Goal: Information Seeking & Learning: Check status

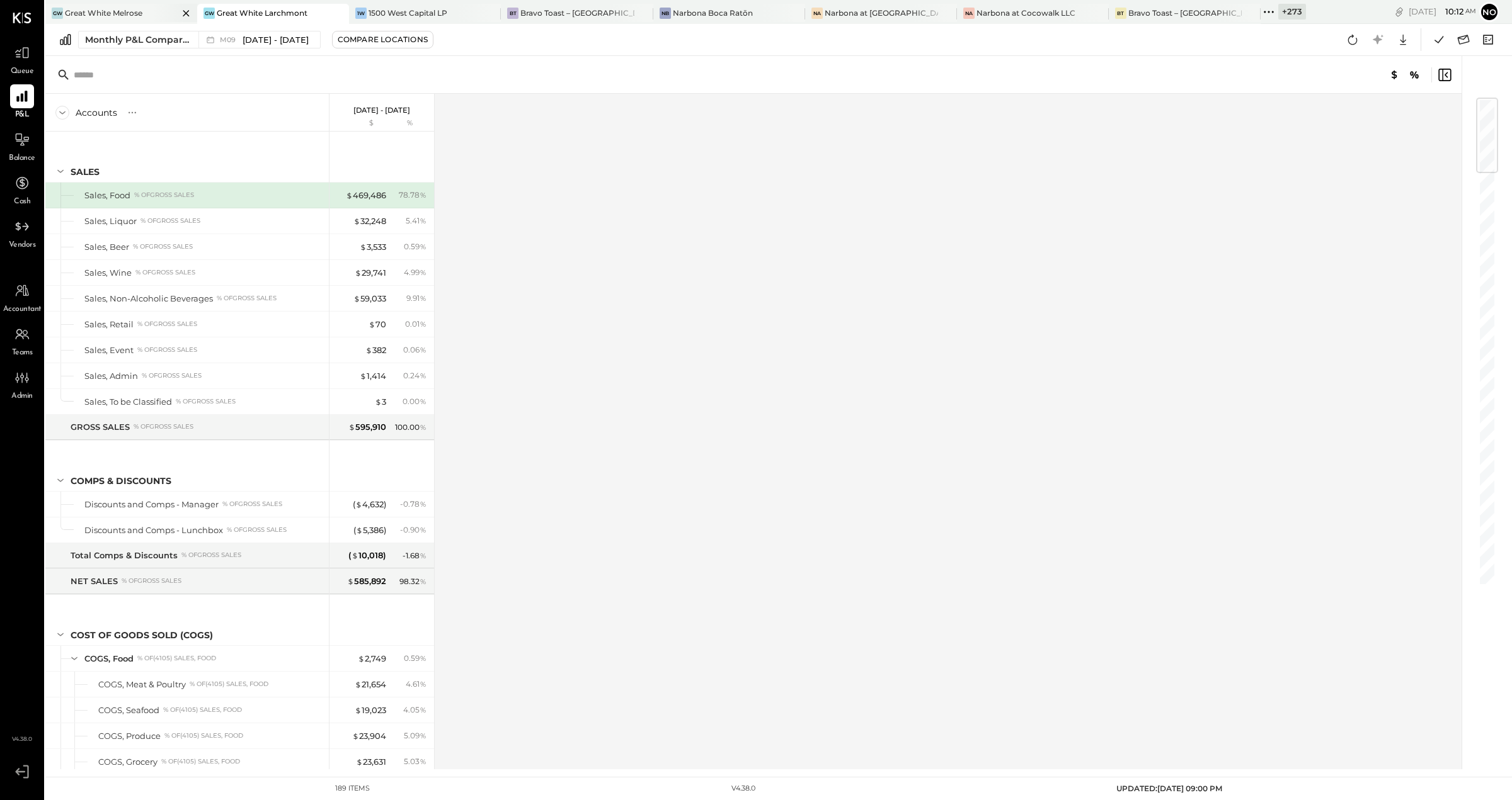
click at [93, 8] on div "Great White Melrose" at bounding box center [103, 13] width 78 height 11
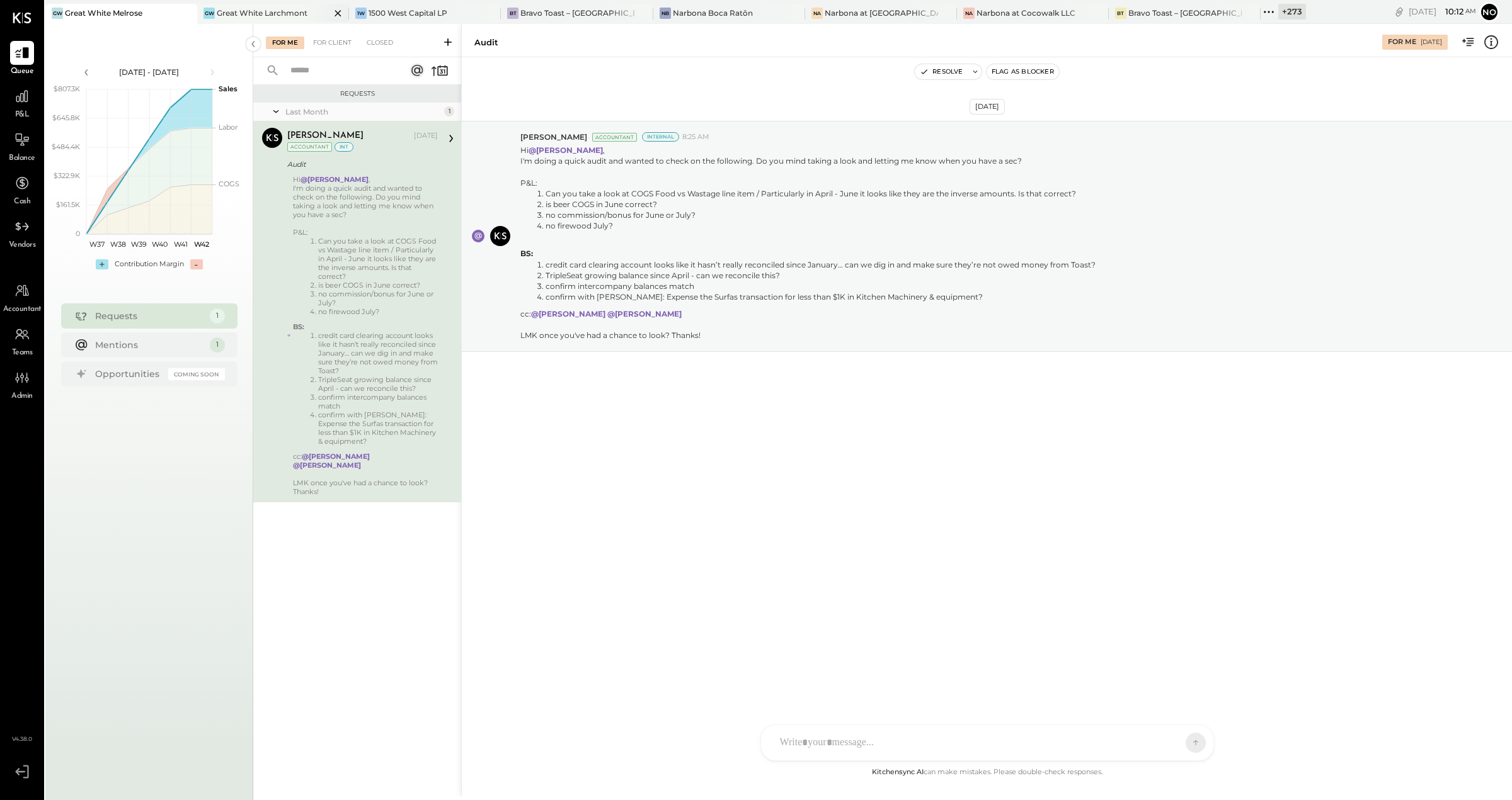
click at [252, 8] on div "GW Great White Larchmont" at bounding box center [263, 13] width 133 height 11
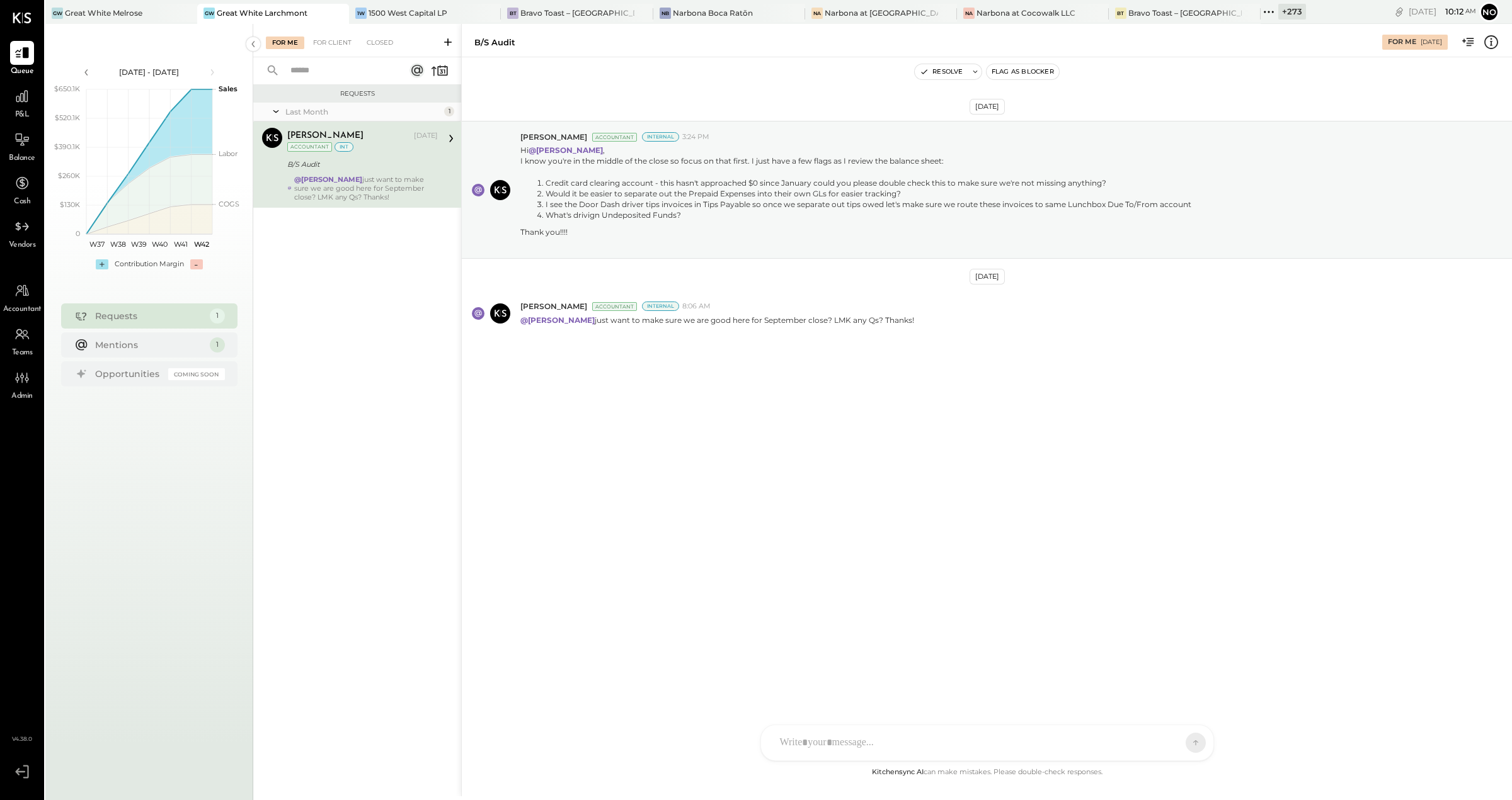
click at [1260, 13] on icon at bounding box center [1268, 12] width 16 height 16
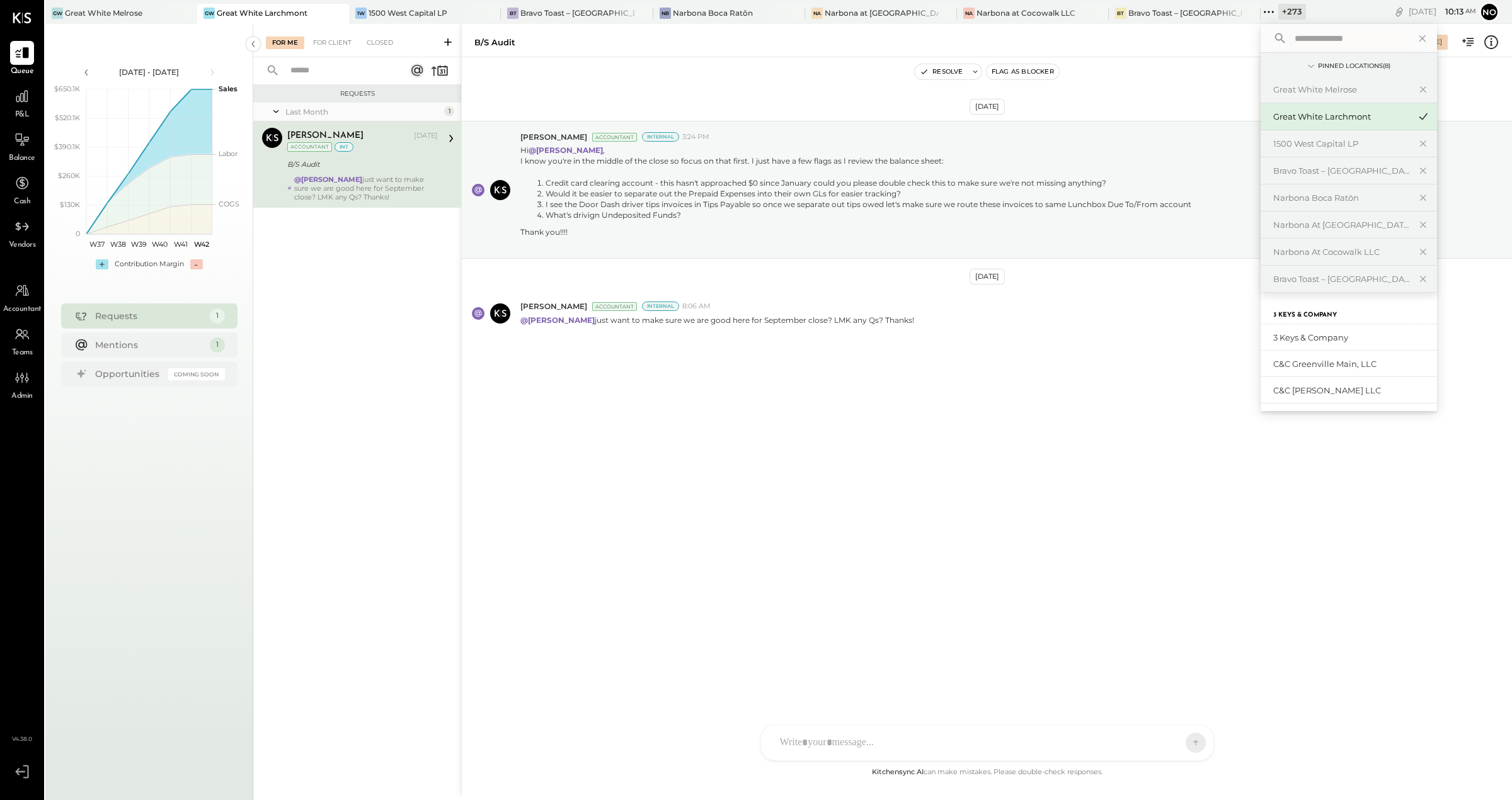
click at [1289, 32] on input "text" at bounding box center [1348, 38] width 117 height 23
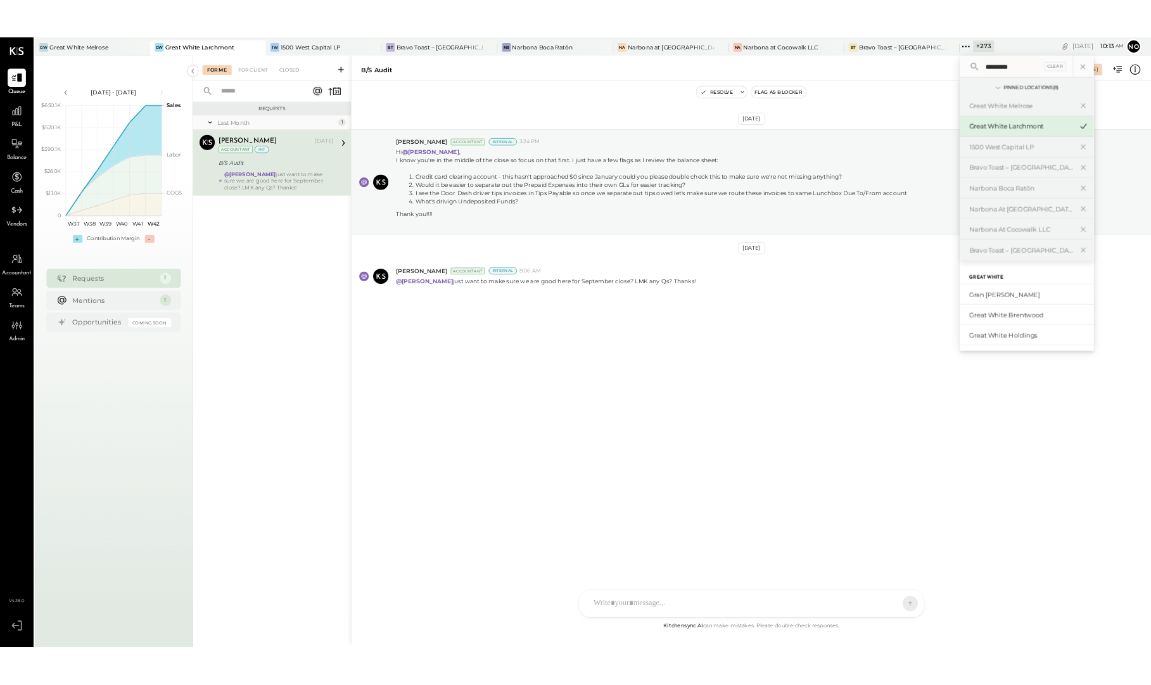
scroll to position [136, 0]
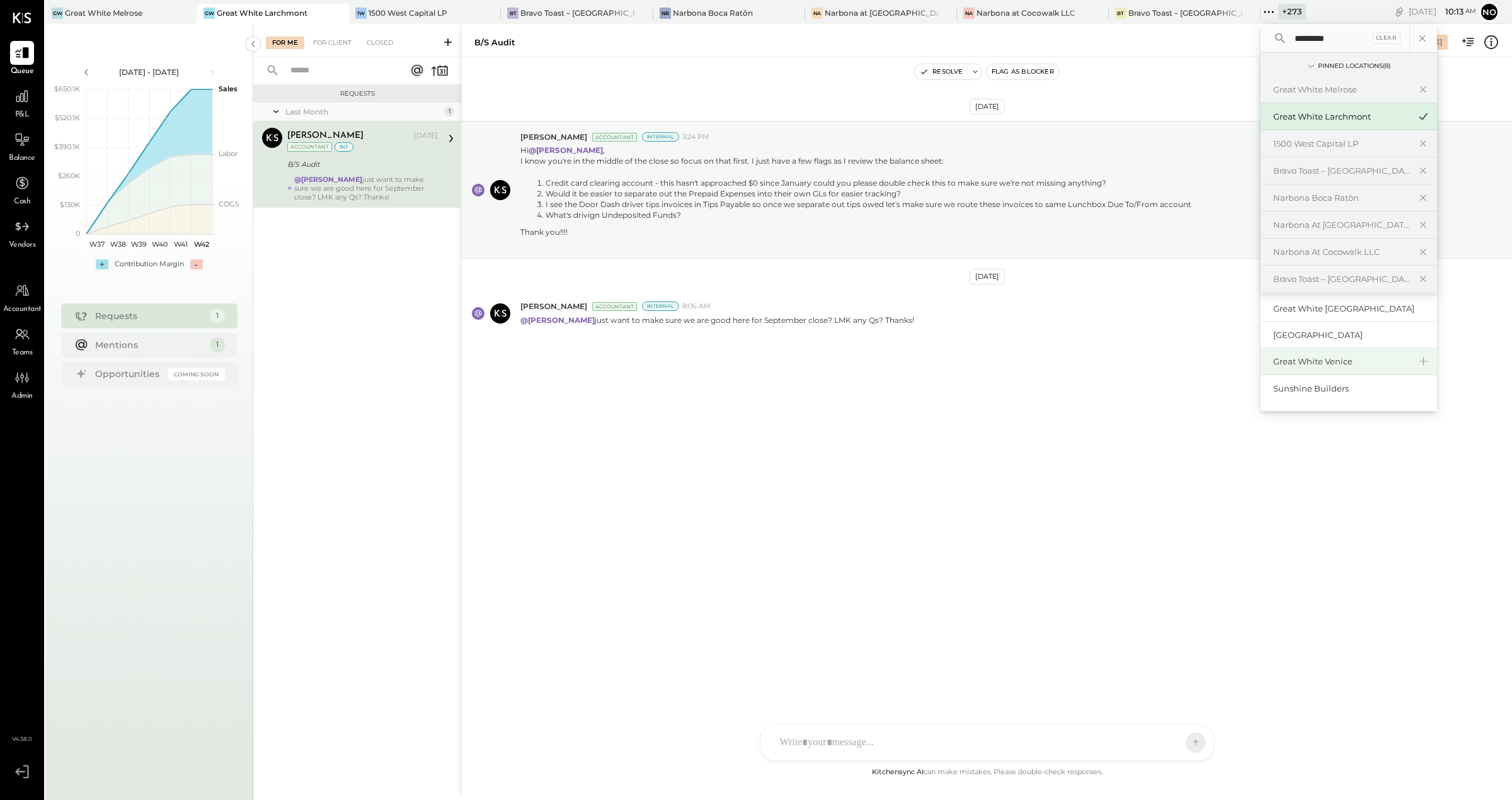
type input "*********"
click at [1316, 362] on div "Great White Venice" at bounding box center [1341, 362] width 136 height 12
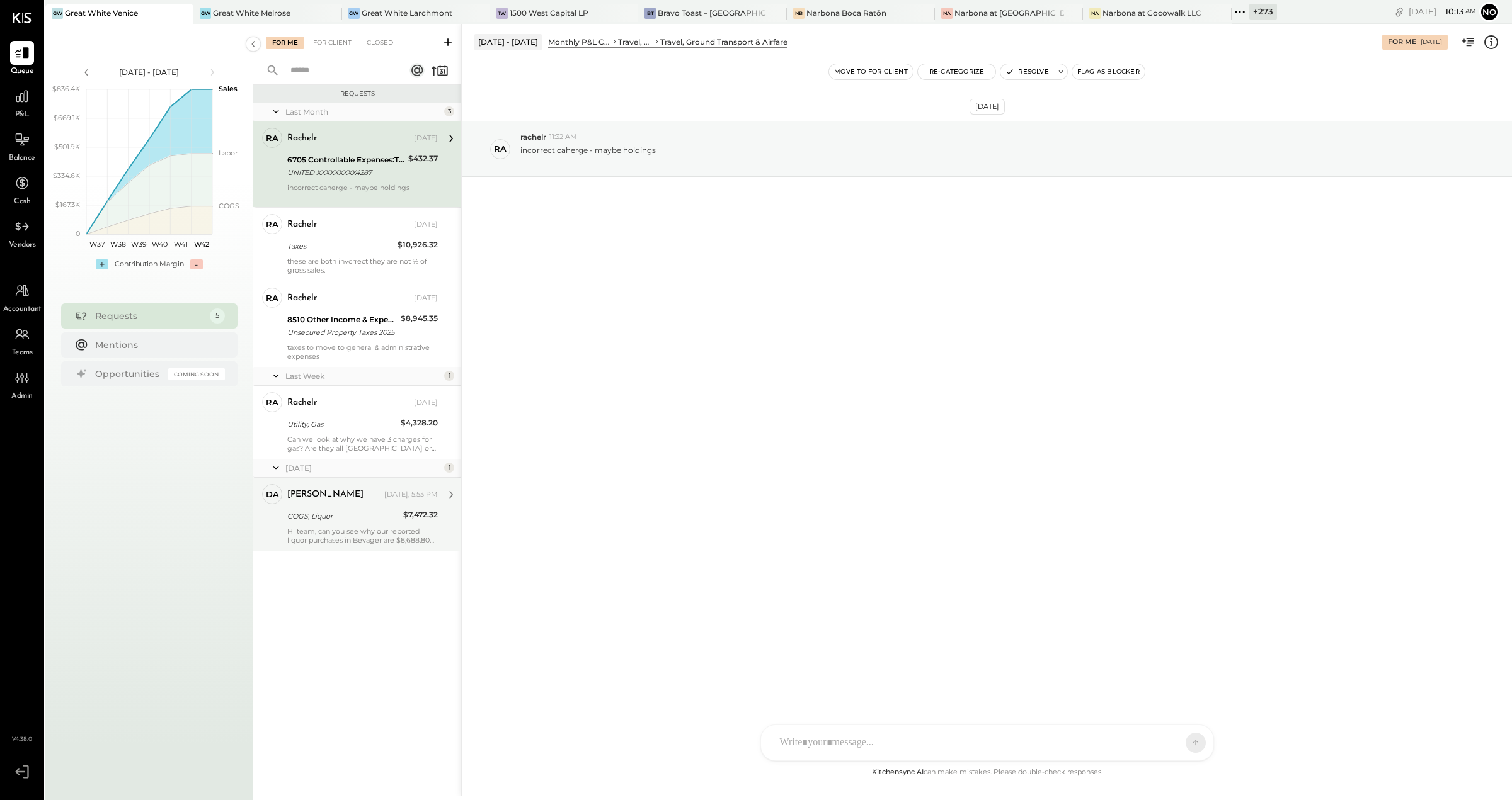
click at [327, 503] on div "[PERSON_NAME] [DATE], 5:53 PM" at bounding box center [362, 495] width 150 height 18
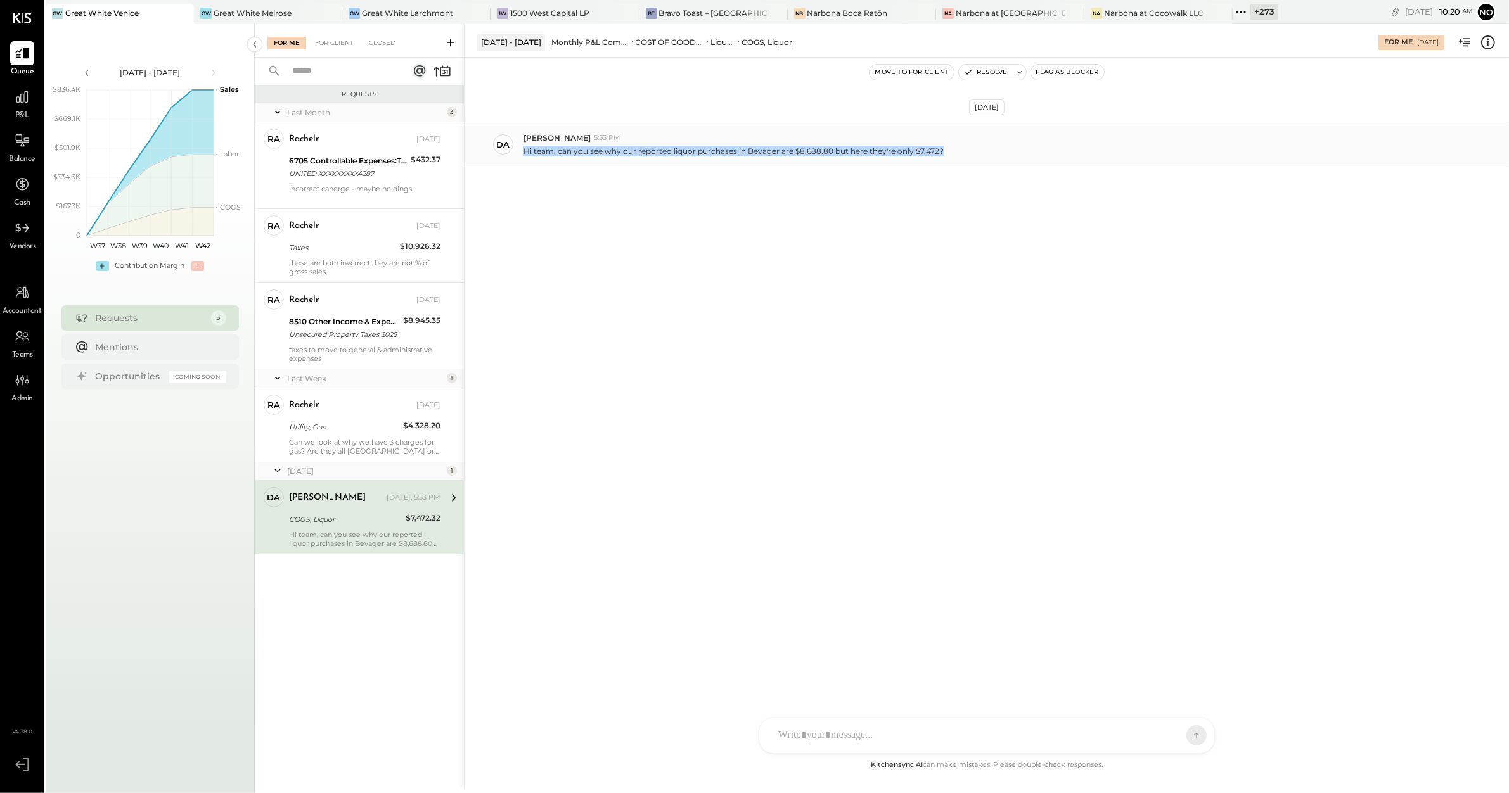
drag, startPoint x: 526, startPoint y: 153, endPoint x: 933, endPoint y: 167, distance: 407.0
click at [933, 167] on div "DA [PERSON_NAME] 5:53 PM Hi team, can you see why our reported liquor purchases…" at bounding box center [986, 145] width 1044 height 46
copy p "Hi team, can you see why our reported liquor purchases in Bevager are $8,688.80…"
click at [20, 99] on icon at bounding box center [22, 97] width 13 height 13
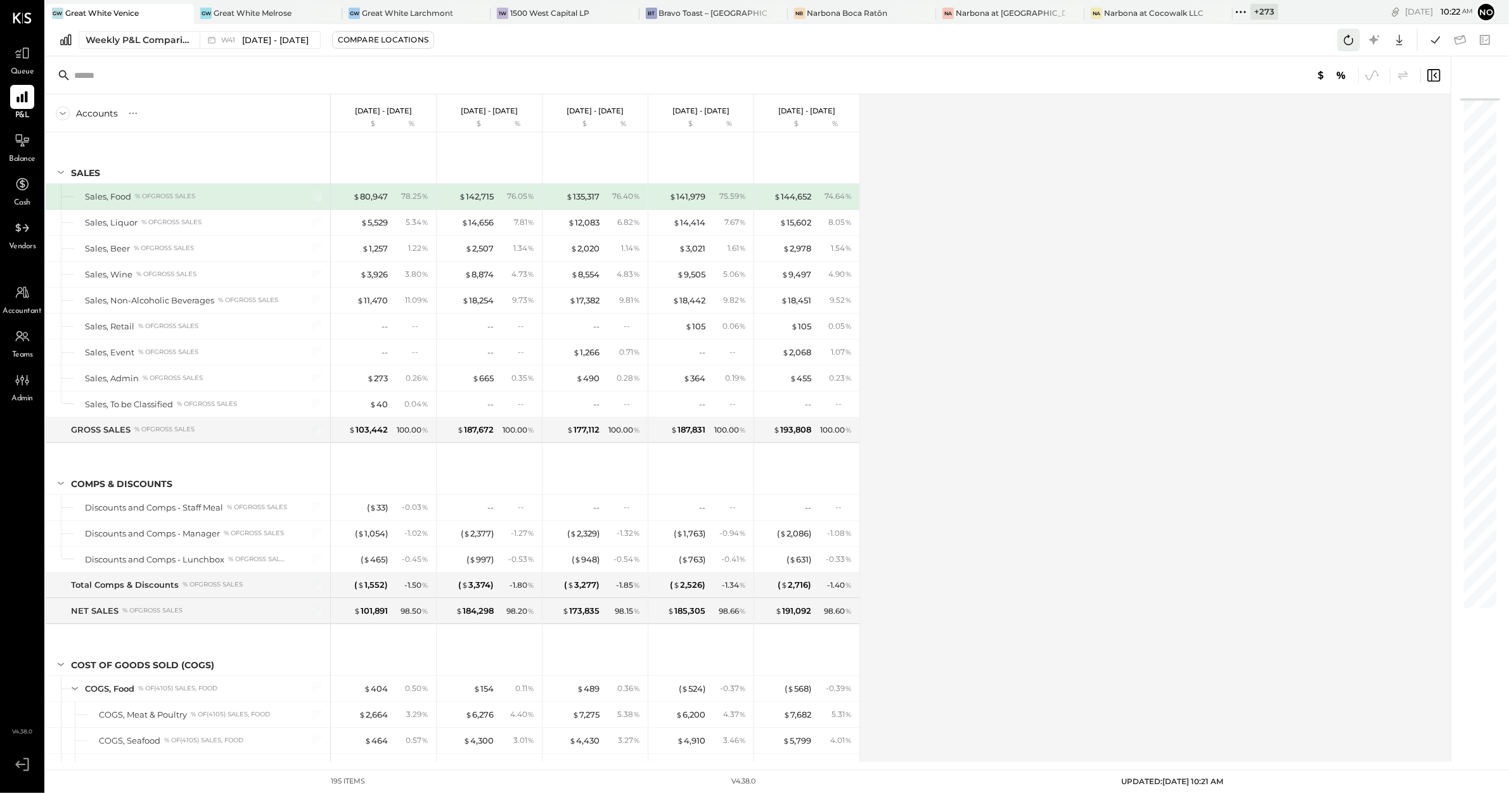
click at [1346, 41] on icon at bounding box center [1348, 40] width 16 height 16
click at [130, 38] on div "Weekly P&L Comparison" at bounding box center [139, 40] width 106 height 13
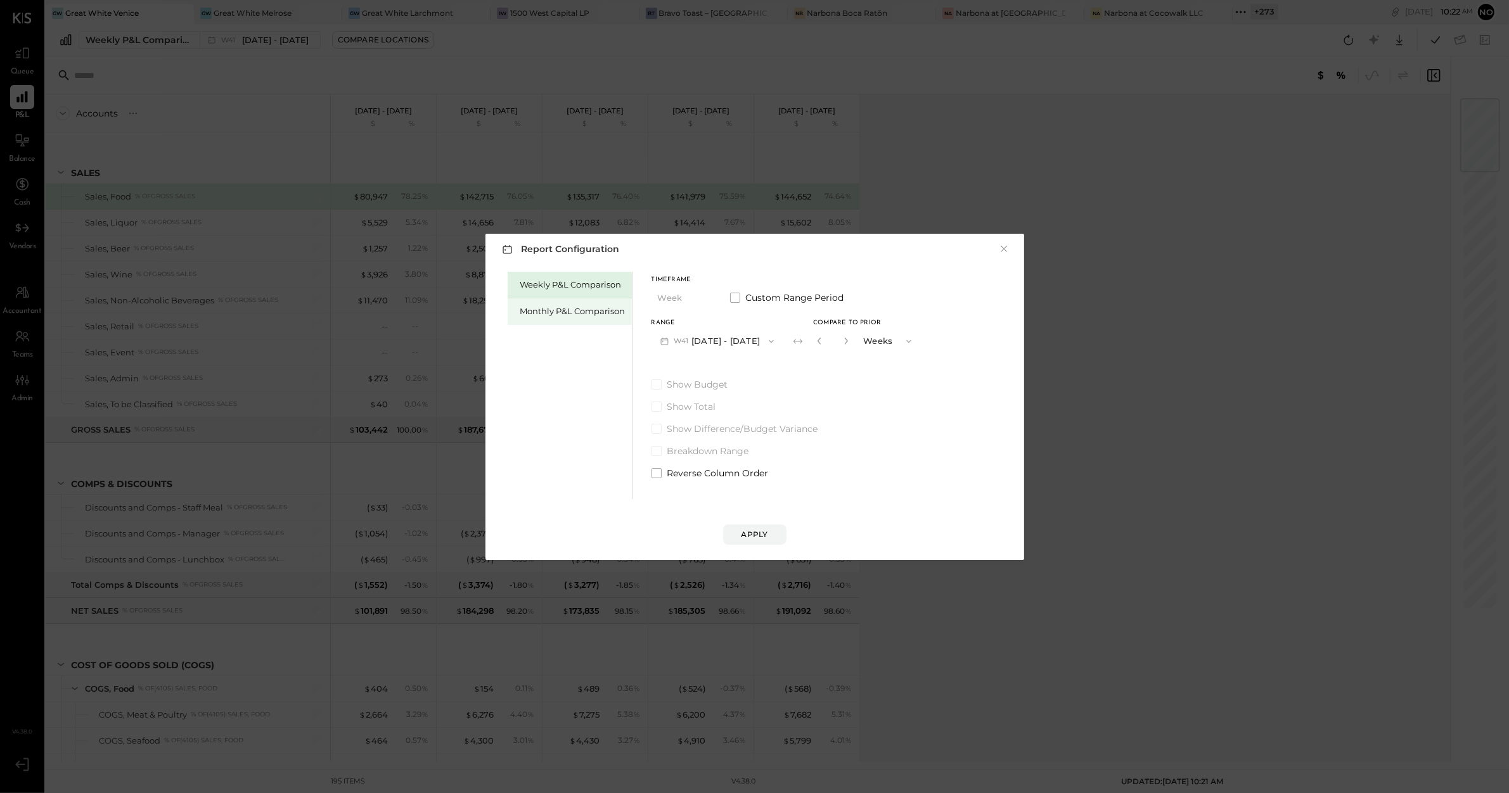
click at [550, 300] on div "Monthly P&L Comparison" at bounding box center [570, 311] width 124 height 27
click at [739, 339] on button "M10 [DATE] - [DATE]" at bounding box center [717, 340] width 132 height 23
click at [725, 369] on span "[DATE] - [DATE]" at bounding box center [712, 369] width 60 height 11
click at [821, 341] on div "Compare" at bounding box center [824, 343] width 41 height 11
click at [845, 342] on icon "button" at bounding box center [848, 341] width 8 height 8
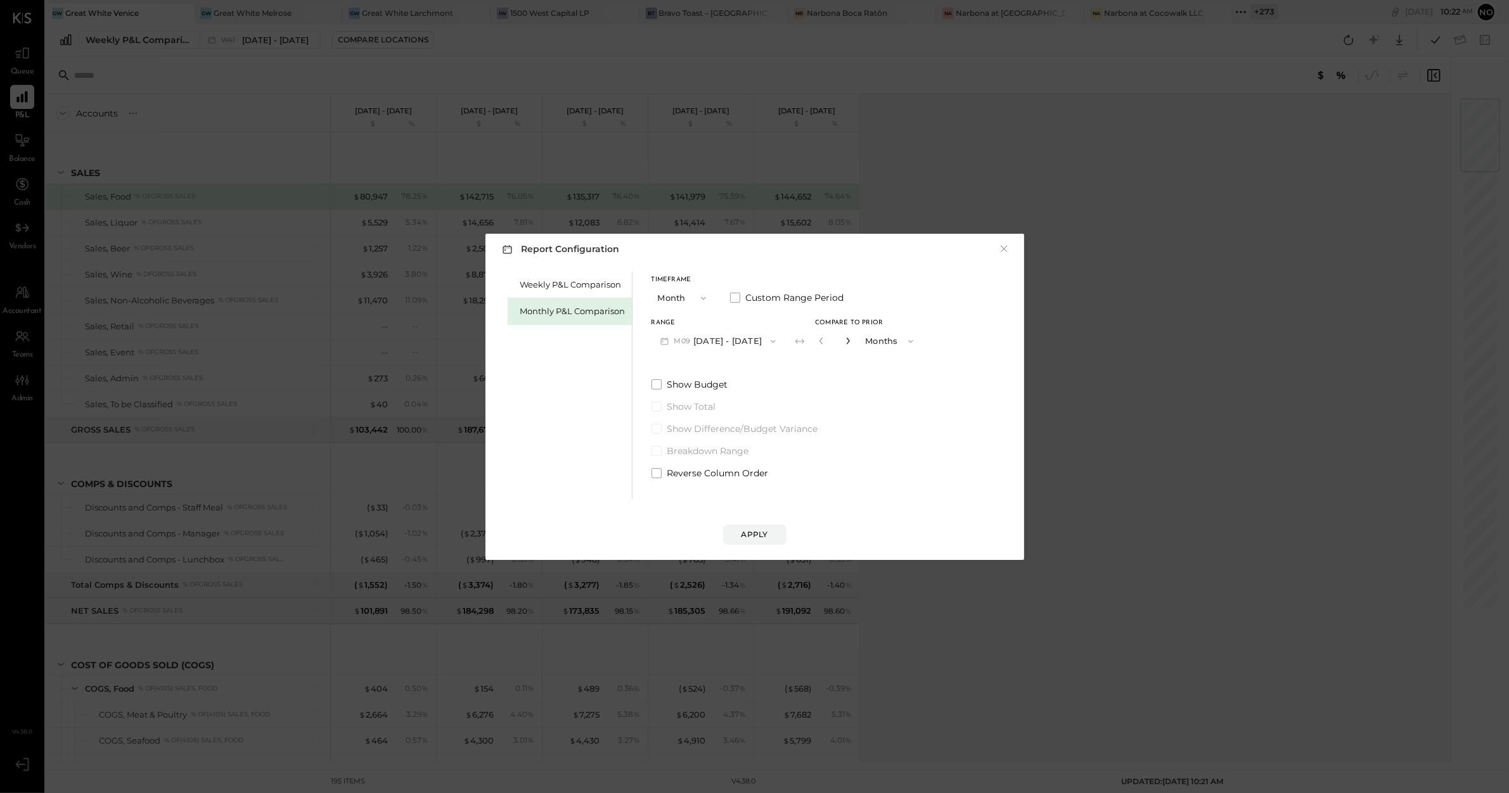
click at [846, 342] on icon "button" at bounding box center [847, 341] width 3 height 7
type input "*"
click at [767, 533] on div "Apply" at bounding box center [754, 534] width 27 height 11
